Goal: Browse casually: Explore the website without a specific task or goal

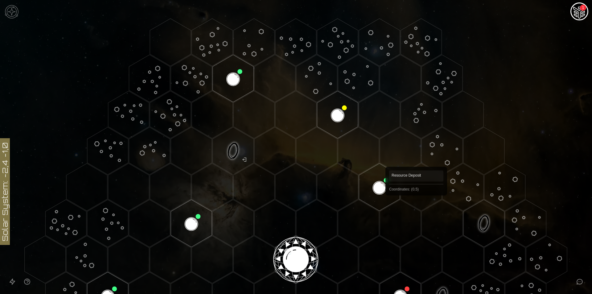
scroll to position [221, 0]
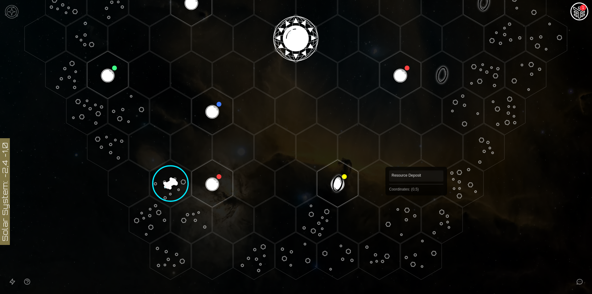
click at [417, 207] on polygon "Hex at coordinates 0,5, clickable" at bounding box center [400, 220] width 41 height 48
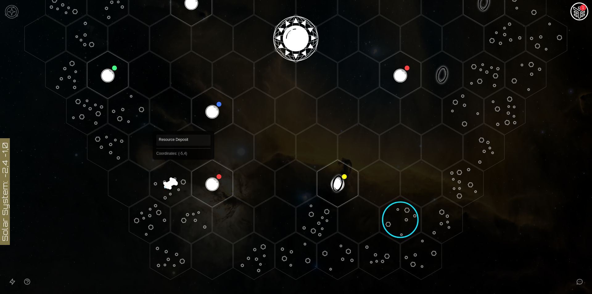
click at [184, 168] on polygon "Hex at coordinates -5,4, clickable" at bounding box center [170, 184] width 41 height 48
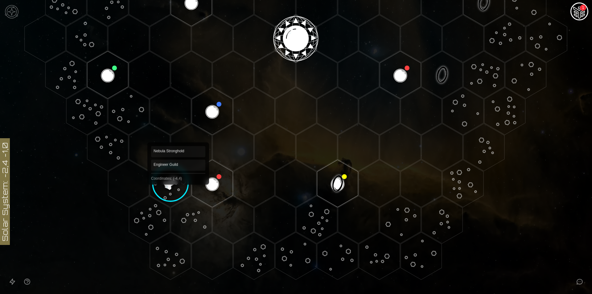
click at [174, 185] on image at bounding box center [170, 183] width 68 height 68
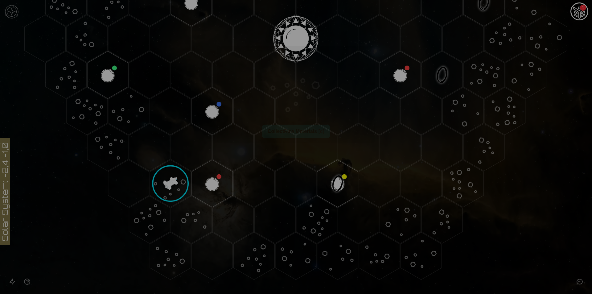
click at [293, 132] on img at bounding box center [296, 87] width 105 height 105
click at [295, 136] on img at bounding box center [296, 87] width 105 height 105
click at [295, 134] on img at bounding box center [296, 87] width 105 height 105
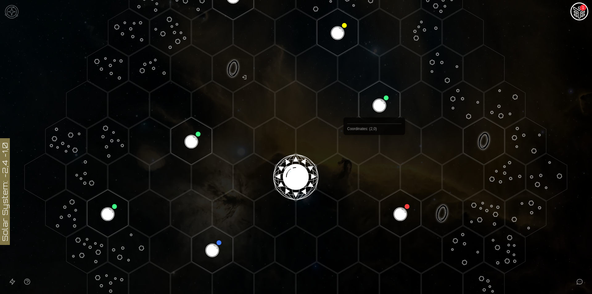
scroll to position [154, 0]
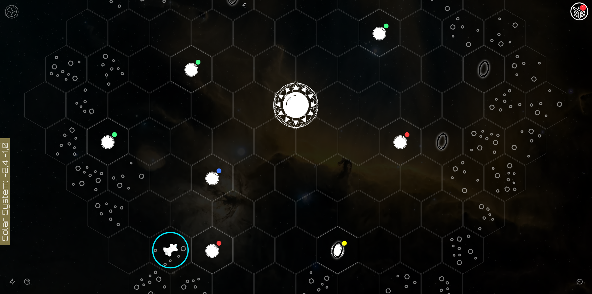
click at [164, 243] on image at bounding box center [170, 250] width 68 height 68
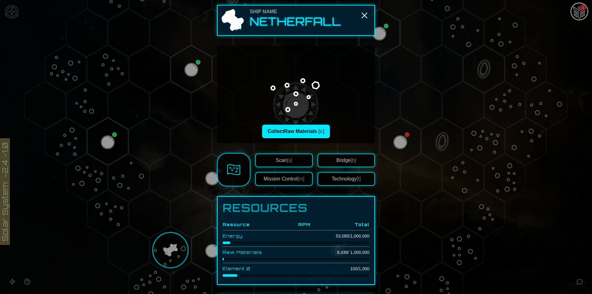
click at [293, 128] on img at bounding box center [296, 87] width 105 height 105
click at [293, 130] on img at bounding box center [296, 87] width 105 height 105
click at [297, 134] on img at bounding box center [296, 87] width 105 height 105
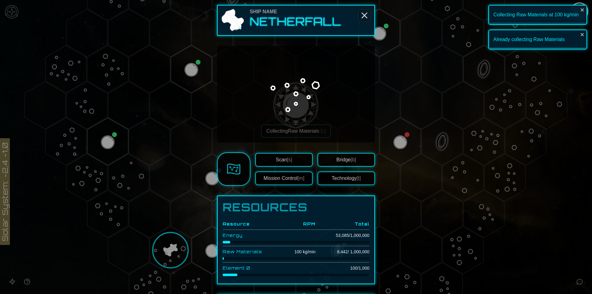
click at [362, 15] on line "Close" at bounding box center [364, 15] width 5 height 5
